Goal: Task Accomplishment & Management: Manage account settings

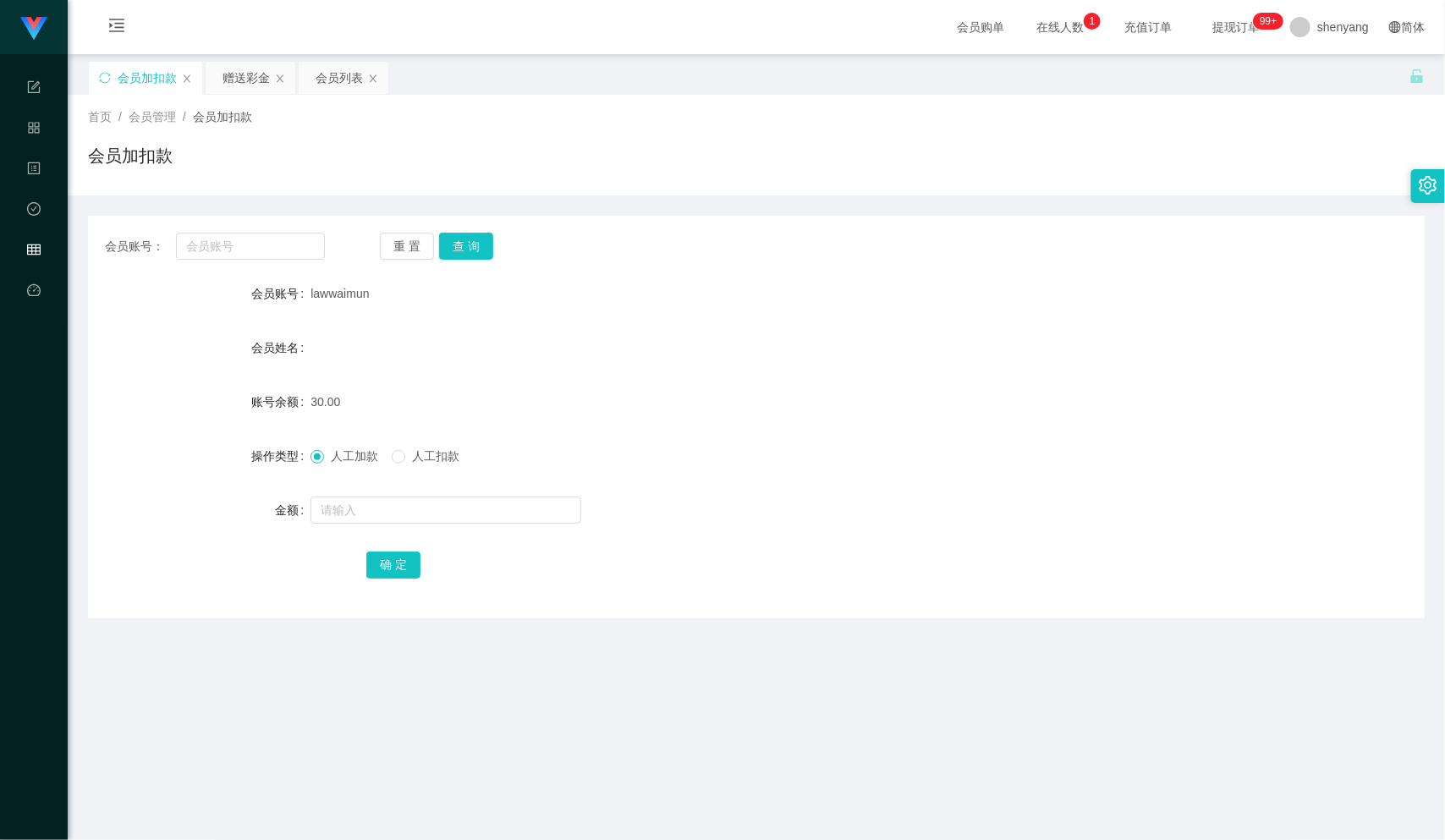
scroll to position [1, 0]
click at [244, 248] on input "text" at bounding box center [250, 245] width 149 height 27
paste input "0184669848"
type input "0184669848"
click at [476, 243] on button "查 询" at bounding box center [466, 245] width 54 height 27
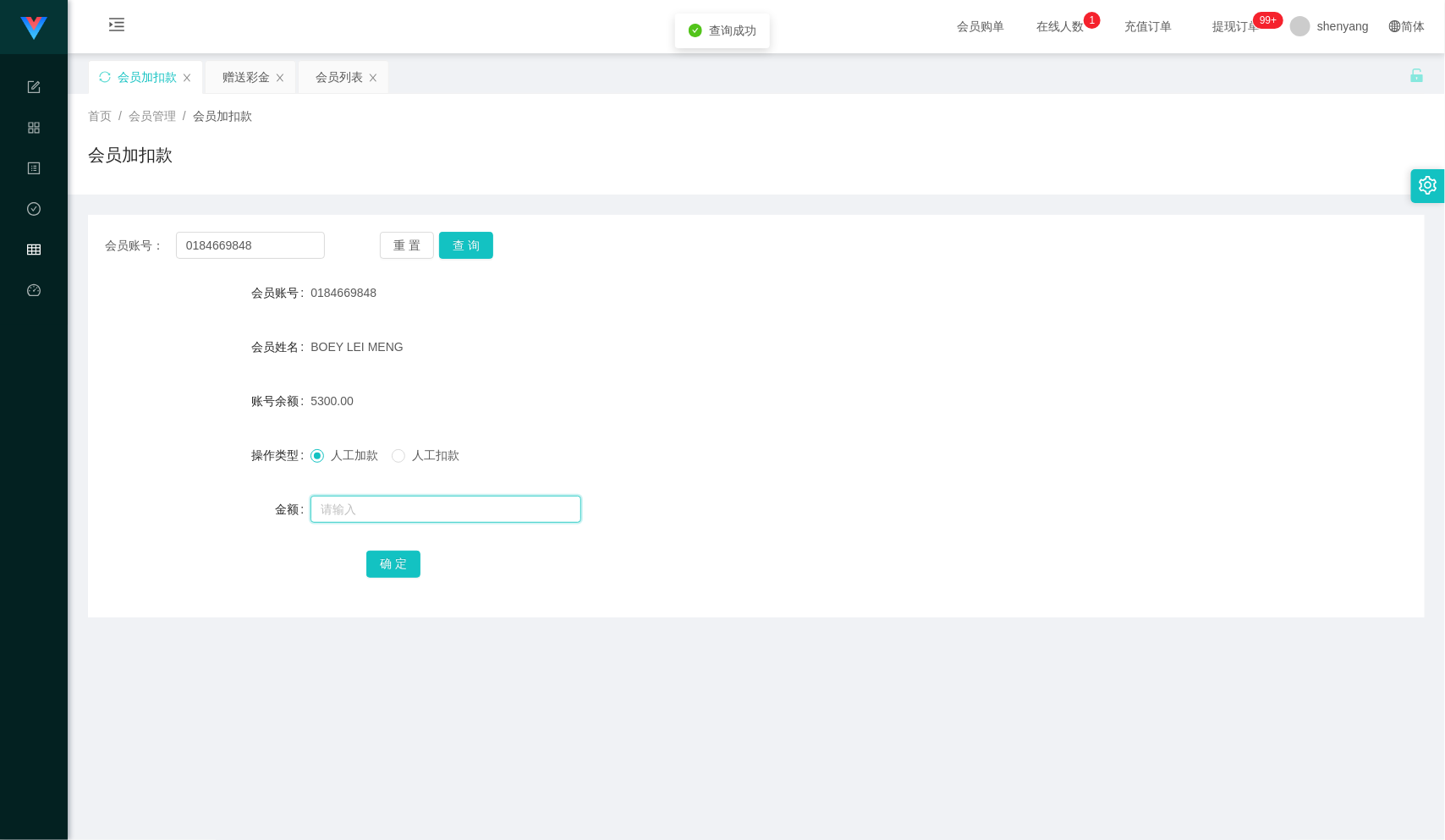
click at [432, 510] on input "text" at bounding box center [445, 509] width 271 height 27
type input "3000"
click at [394, 569] on button "确 定" at bounding box center [393, 564] width 54 height 27
drag, startPoint x: 256, startPoint y: 246, endPoint x: 132, endPoint y: 257, distance: 124.5
click at [113, 260] on div "会员账号： 0184669848 重 置 查 询 会员账号 0184669848 会员姓名 [PERSON_NAME] MENG 账号余额 8300.00 操…" at bounding box center [756, 416] width 1336 height 402
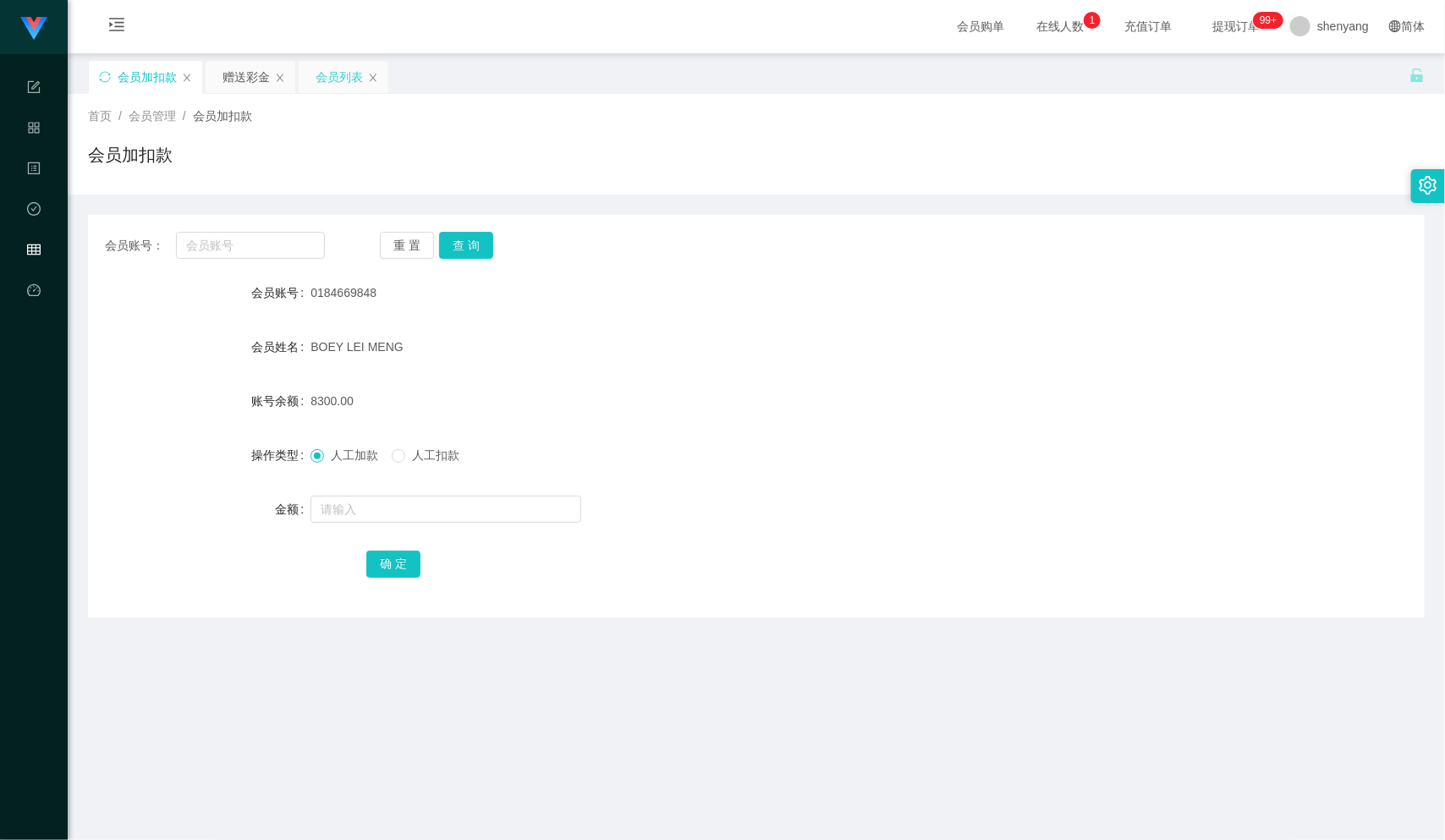
click at [328, 85] on div "会员列表" at bounding box center [339, 76] width 47 height 32
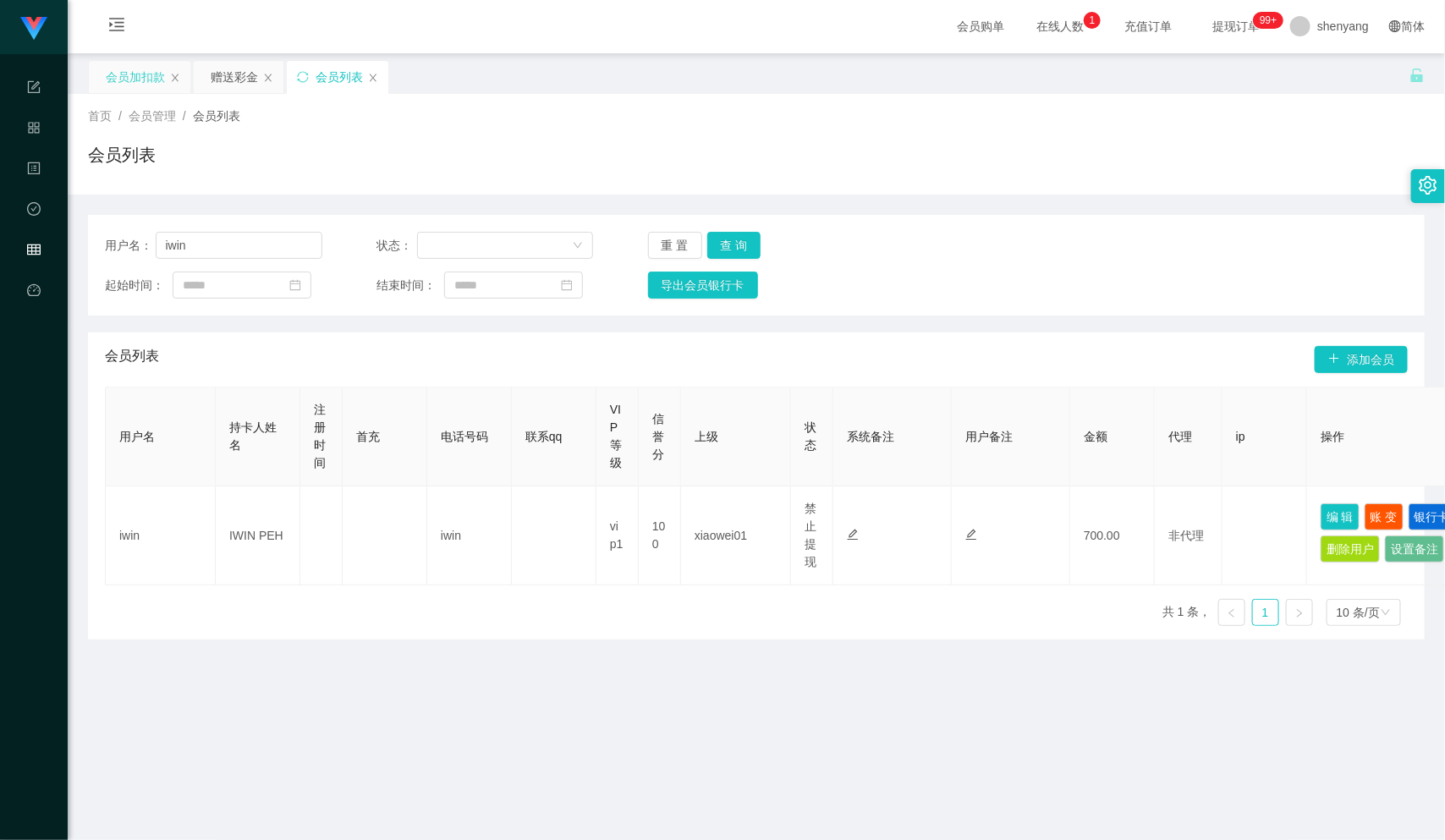
click at [150, 73] on div "会员加扣款" at bounding box center [136, 76] width 60 height 32
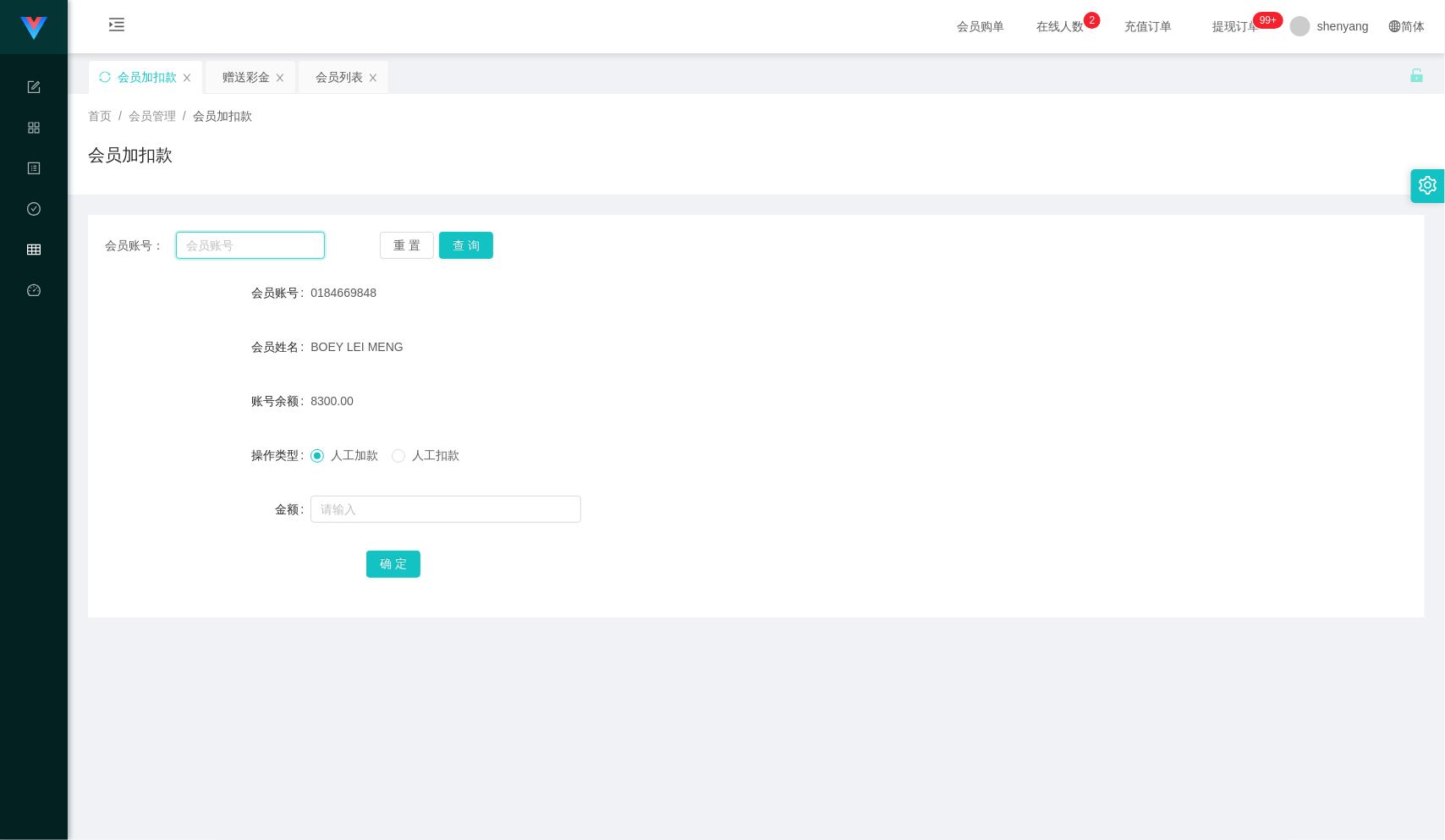
click at [226, 247] on input "text" at bounding box center [250, 245] width 149 height 27
paste input "0142638740"
type input "0142638740"
click at [464, 241] on button "查 询" at bounding box center [466, 245] width 54 height 27
click at [394, 516] on input "text" at bounding box center [445, 509] width 271 height 27
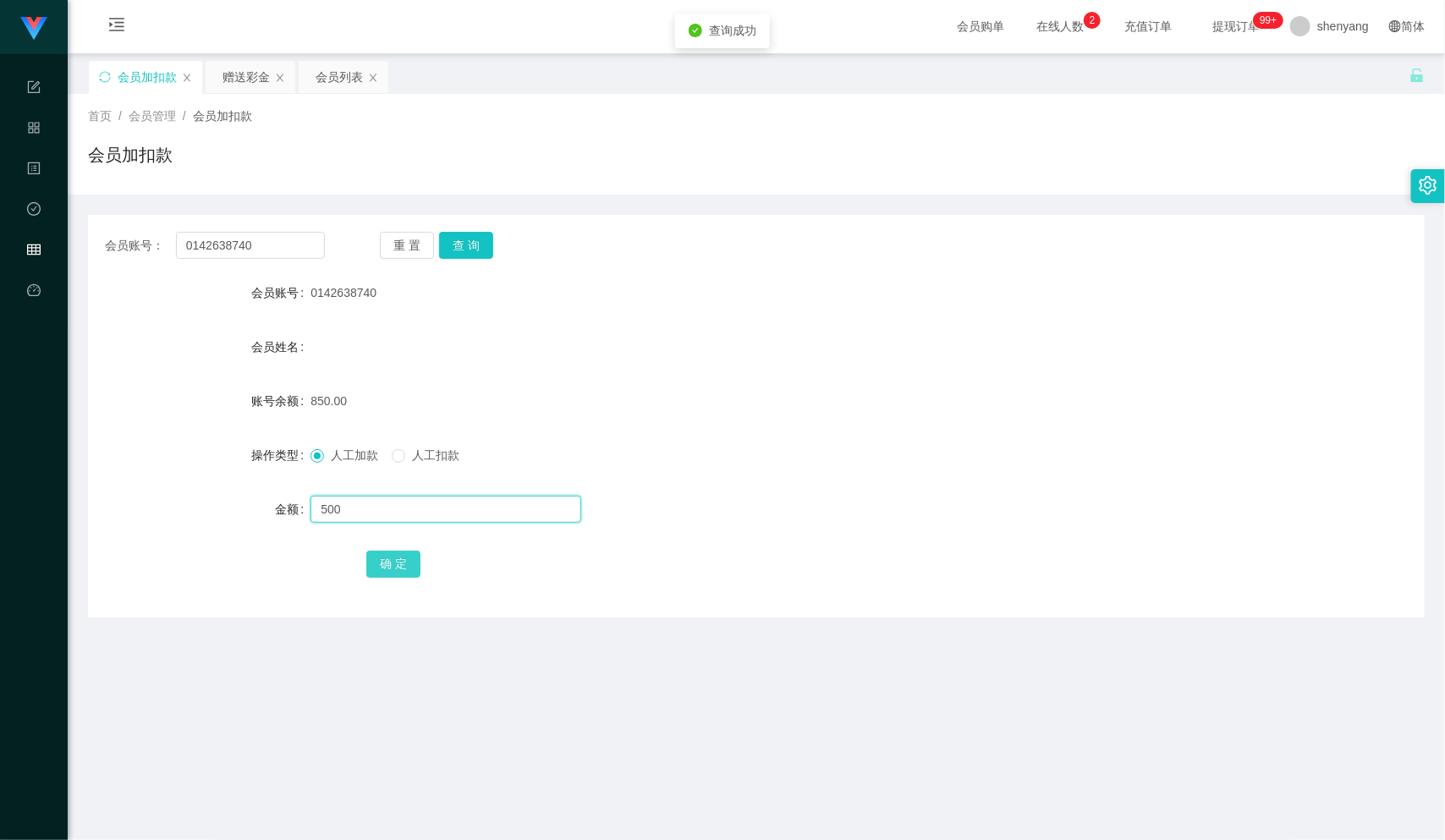
type input "500"
click at [392, 571] on button "确 定" at bounding box center [393, 564] width 54 height 27
drag, startPoint x: 208, startPoint y: 244, endPoint x: 164, endPoint y: 252, distance: 44.7
click at [164, 252] on div "会员账号： 0142638740" at bounding box center [215, 245] width 219 height 27
paste input "WongTeckHuong"
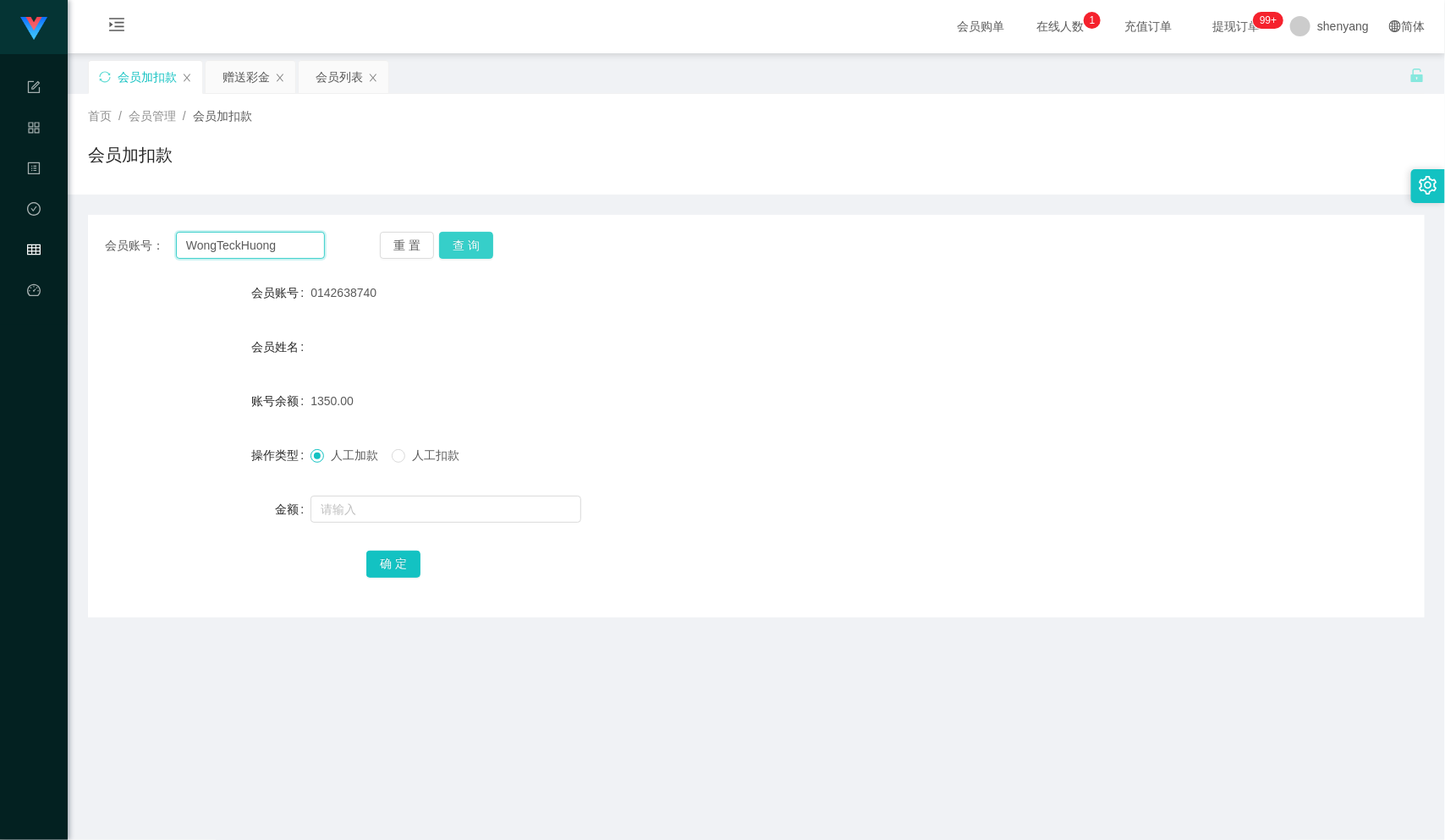
type input "WongTeckHuong"
click at [452, 244] on button "查 询" at bounding box center [466, 245] width 54 height 27
click at [381, 521] on input "text" at bounding box center [445, 509] width 271 height 27
type input "700"
click at [389, 566] on button "确 定" at bounding box center [393, 564] width 54 height 27
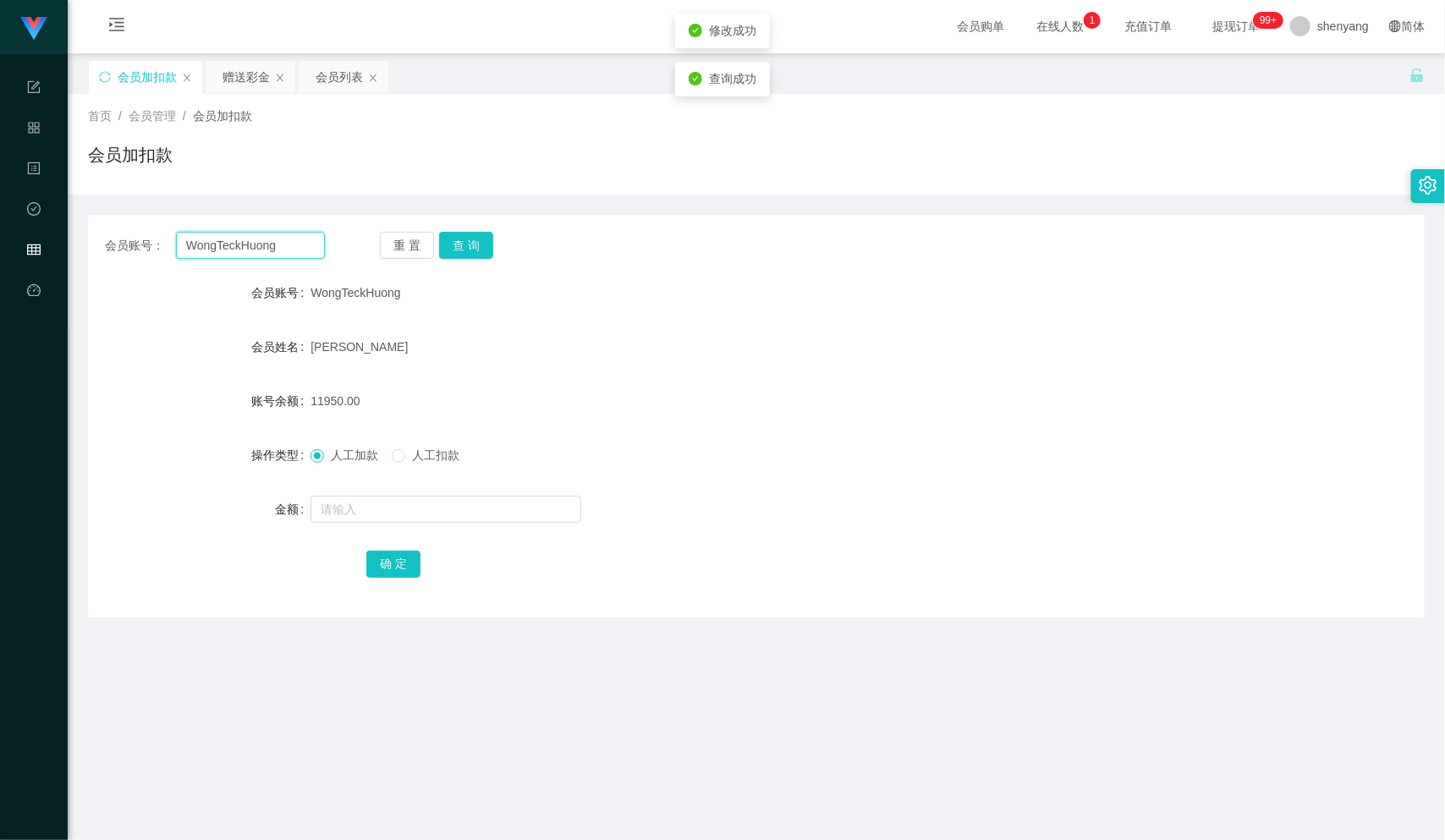
drag, startPoint x: 282, startPoint y: 243, endPoint x: 130, endPoint y: 249, distance: 152.1
click at [130, 249] on div "会员账号： [PERSON_NAME]" at bounding box center [215, 245] width 219 height 27
click at [221, 247] on input "text" at bounding box center [250, 245] width 149 height 27
paste input "01158921126"
type input "01158921126"
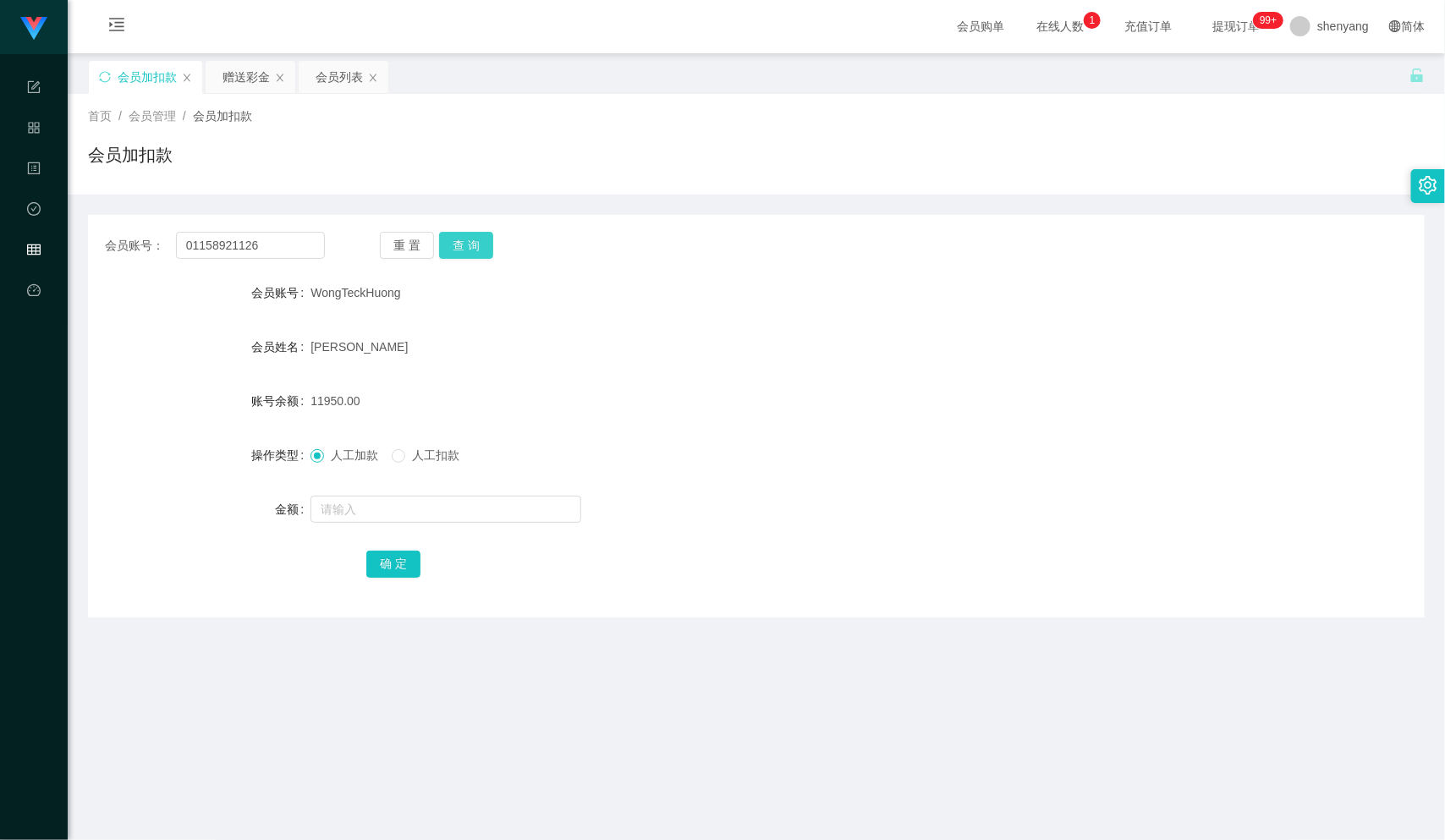
click at [468, 243] on button "查 询" at bounding box center [466, 245] width 54 height 27
click at [400, 515] on input "text" at bounding box center [445, 509] width 271 height 27
type input "100"
click at [386, 559] on button "确 定" at bounding box center [393, 564] width 54 height 27
drag, startPoint x: 260, startPoint y: 237, endPoint x: 158, endPoint y: 254, distance: 103.4
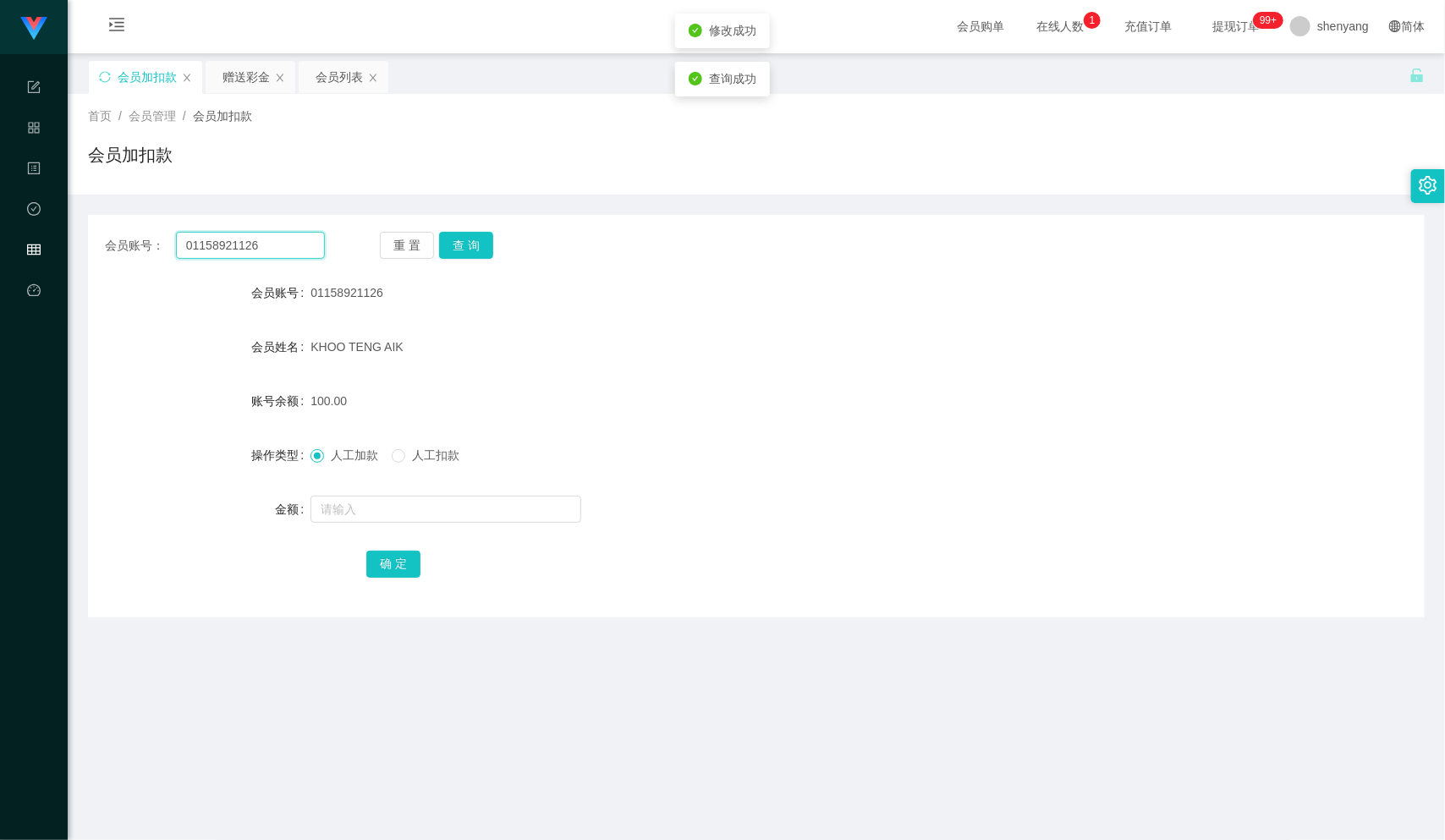
click at [160, 254] on div "会员账号： 01158921126" at bounding box center [215, 245] width 219 height 27
click at [206, 247] on input "text" at bounding box center [250, 245] width 149 height 27
paste input "WW123"
type input "WW123"
click at [482, 237] on button "查 询" at bounding box center [466, 245] width 54 height 27
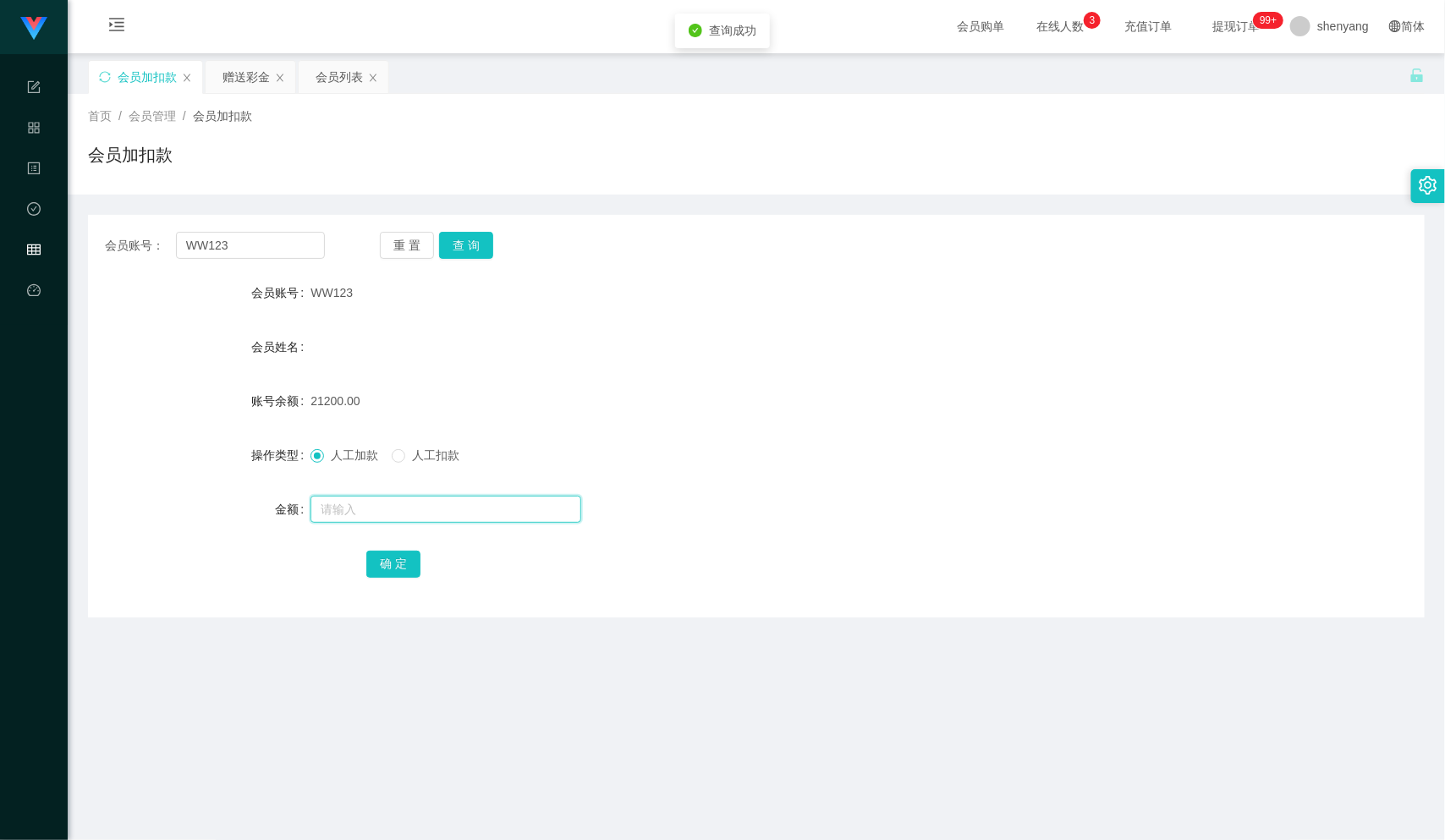
click at [416, 505] on input "text" at bounding box center [445, 509] width 271 height 27
type input "100"
click at [394, 566] on button "确 定" at bounding box center [393, 564] width 54 height 27
drag, startPoint x: 234, startPoint y: 243, endPoint x: 170, endPoint y: 246, distance: 64.1
click at [170, 246] on div "会员账号： WW123" at bounding box center [215, 245] width 219 height 27
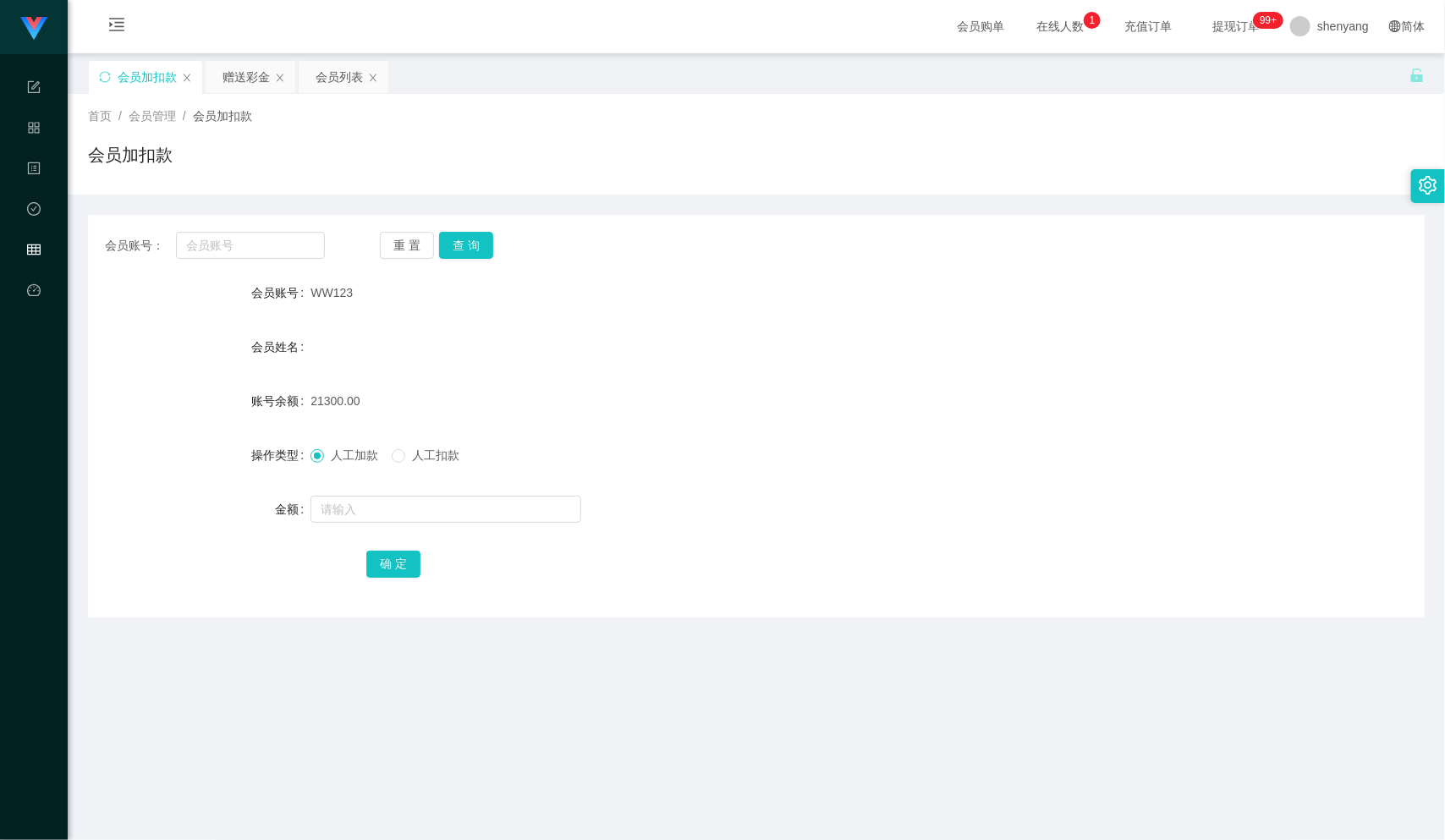
click at [234, 223] on div "会员账号： 重 置 查 询 会员账号 WW123 会员姓名 账号余额 21300.00 操作类型 人工加款 人工扣款 金额 确 定" at bounding box center [756, 416] width 1336 height 402
click at [226, 237] on input "text" at bounding box center [250, 245] width 149 height 27
paste input "0166485498"
type input "0166485498"
click at [472, 236] on button "查 询" at bounding box center [466, 245] width 54 height 27
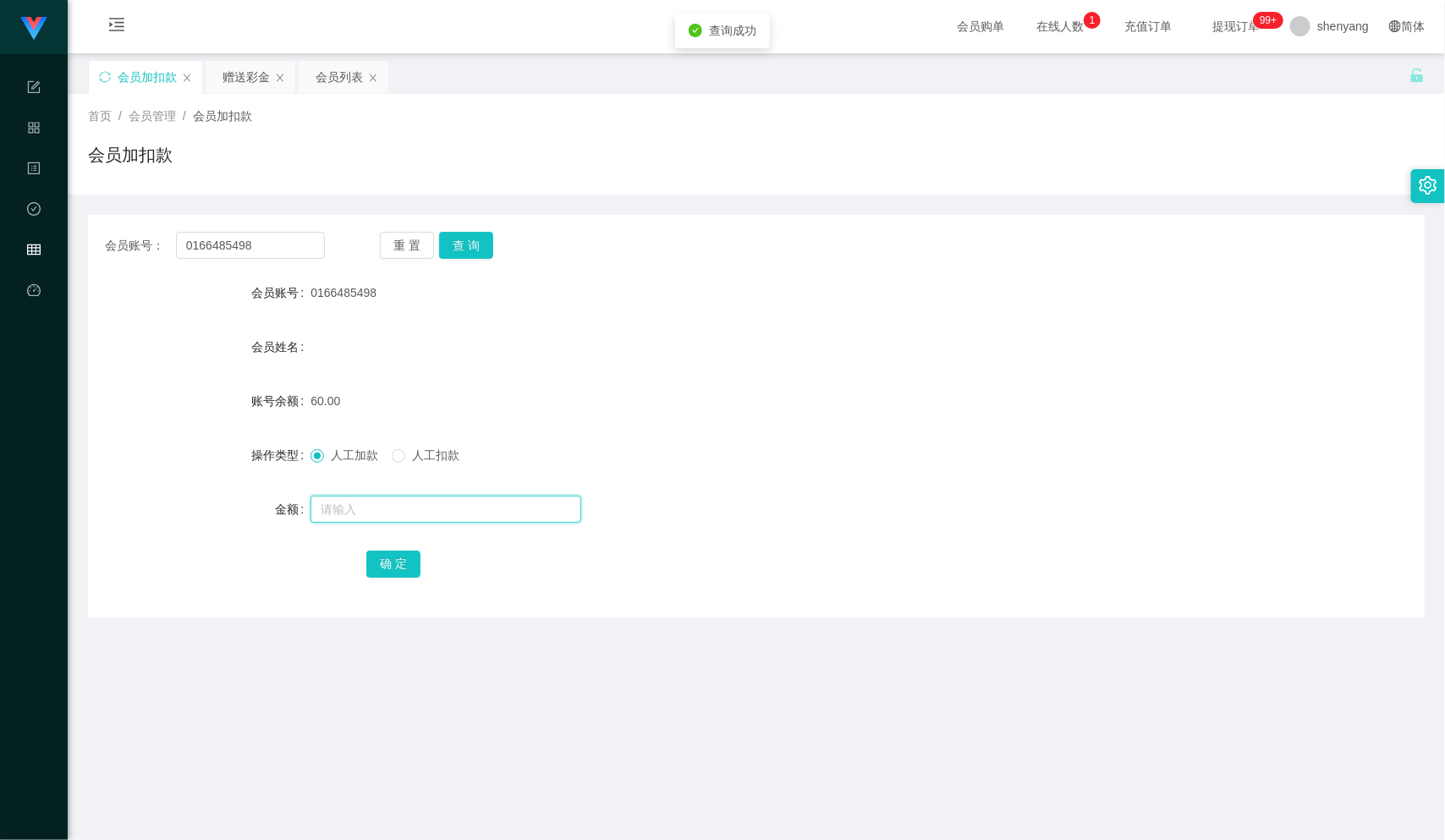
click at [387, 511] on input "text" at bounding box center [445, 509] width 271 height 27
type input "100"
click at [375, 566] on button "确 定" at bounding box center [393, 564] width 54 height 27
drag, startPoint x: 259, startPoint y: 241, endPoint x: 152, endPoint y: 252, distance: 107.6
click at [152, 252] on div "会员账号： 0166485498" at bounding box center [215, 245] width 219 height 27
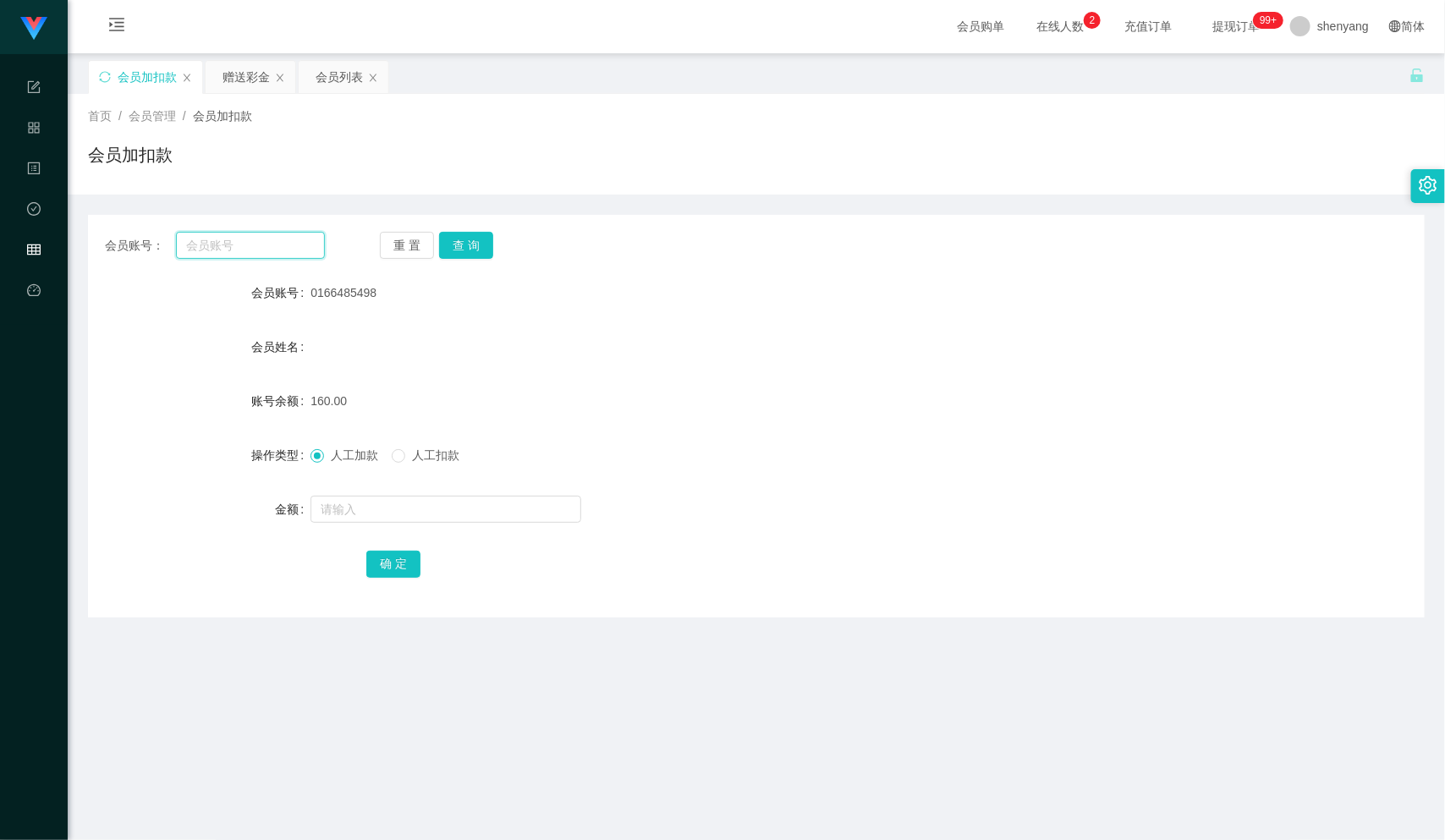
paste input "Xeniawong"
type input "Xeniawong"
click at [476, 244] on button "查 询" at bounding box center [466, 245] width 54 height 27
click at [394, 507] on input "text" at bounding box center [445, 509] width 271 height 27
type input "100"
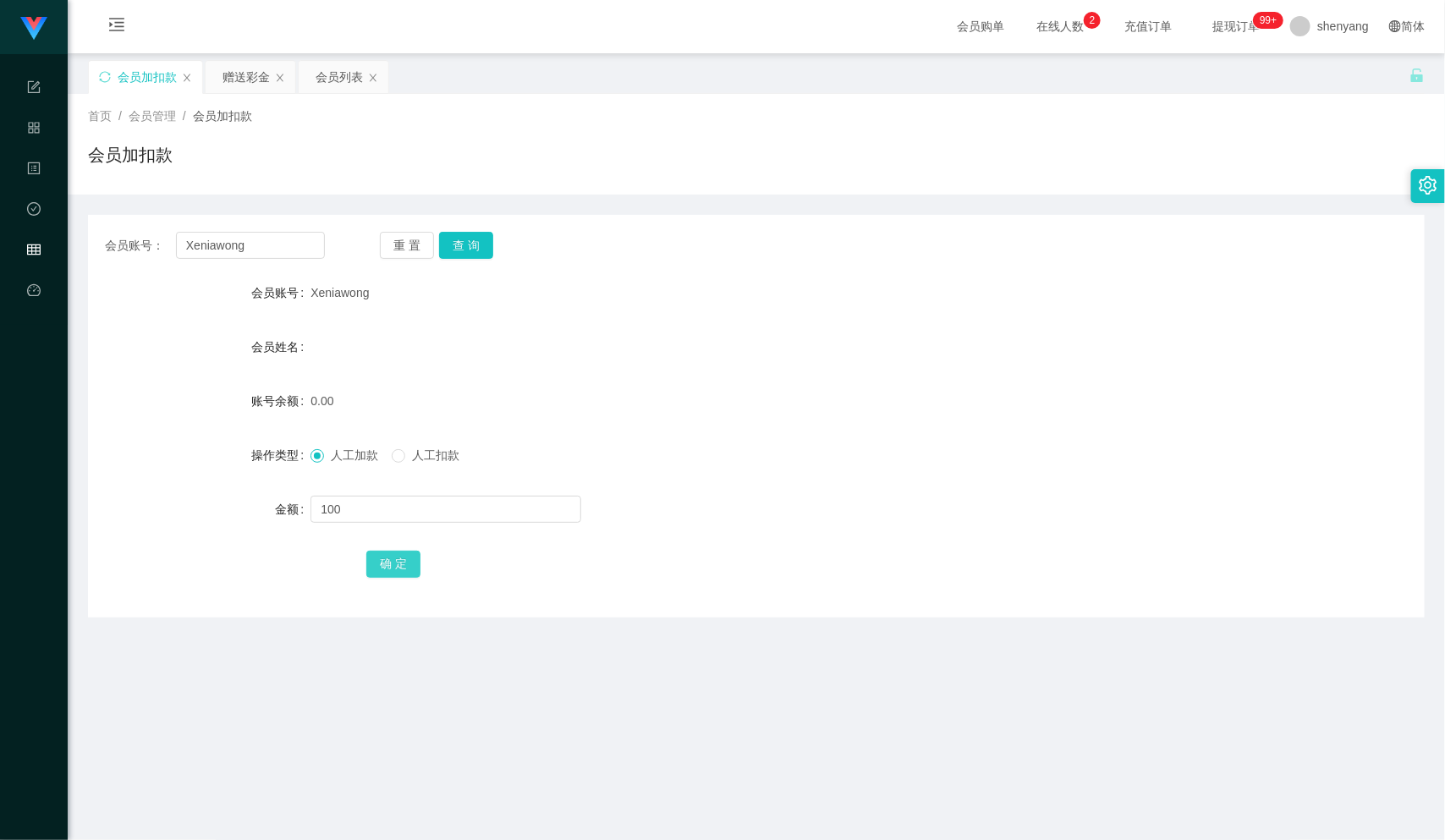
click at [389, 561] on button "确 定" at bounding box center [393, 564] width 54 height 27
drag, startPoint x: 249, startPoint y: 246, endPoint x: 132, endPoint y: 257, distance: 117.5
click at [115, 262] on div "会员账号： Xeniawong 重 置 查 询 会员账号 Xeniawong 会员姓名 账号余额 100.00 操作类型 人工加款 人工扣款 金额 确 定" at bounding box center [756, 416] width 1336 height 402
click at [217, 232] on input "text" at bounding box center [250, 245] width 149 height 27
paste input "01136081038"
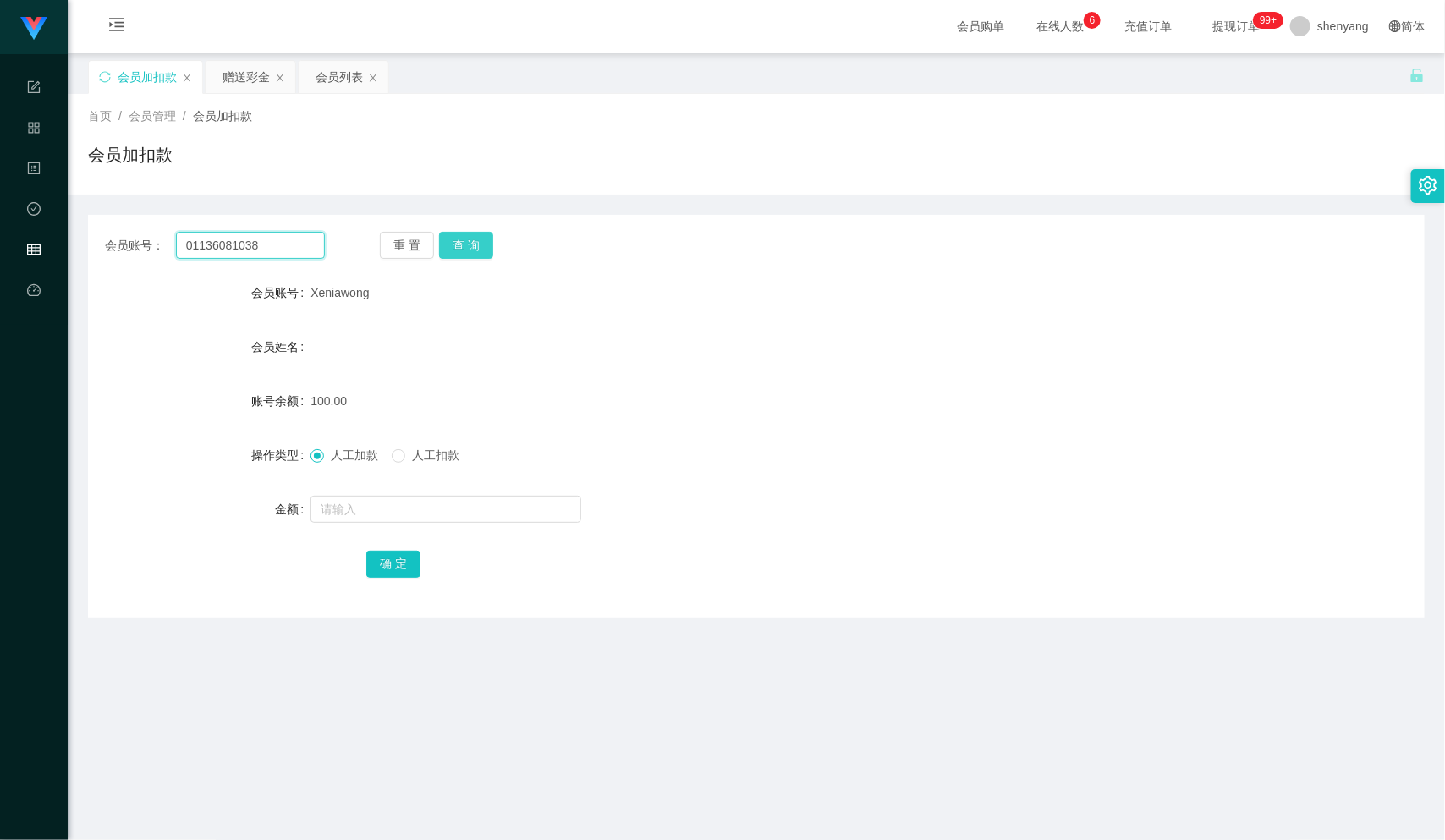
type input "01136081038"
click at [460, 241] on button "查 询" at bounding box center [466, 245] width 54 height 27
click at [396, 505] on input "text" at bounding box center [445, 509] width 271 height 27
type input "100"
click at [394, 564] on button "确 定" at bounding box center [393, 564] width 54 height 27
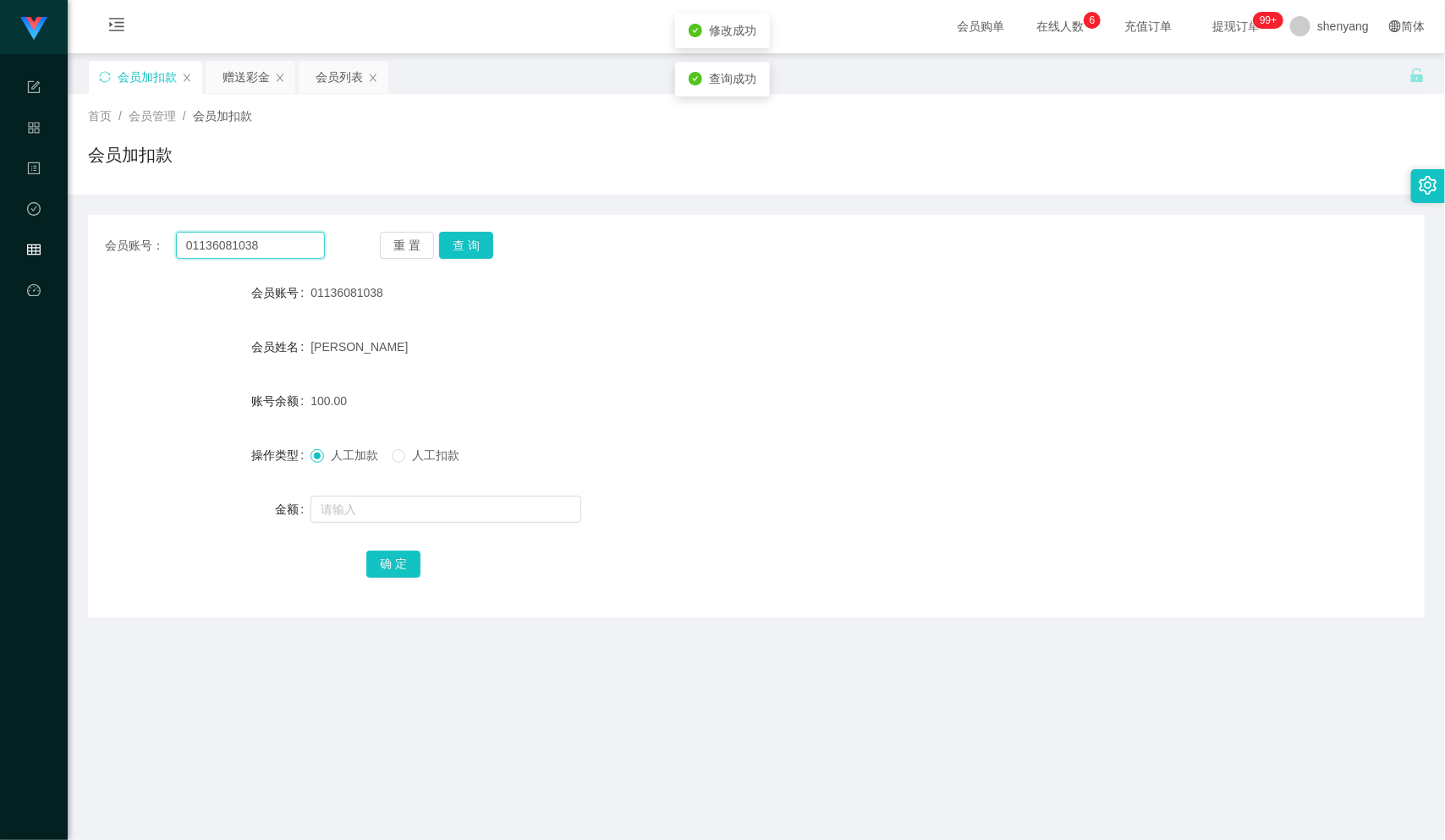
drag, startPoint x: 256, startPoint y: 244, endPoint x: 66, endPoint y: 249, distance: 190.1
click at [66, 249] on section "工作台 系统配置 产品管理 内容中心 数据中心 会员管理 平台首页 保存配置 重置配置 整体风格设置 主题色 导航设置 内容区域宽度 定宽 固定Header …" at bounding box center [722, 547] width 1445 height 1095
